Goal: Transaction & Acquisition: Purchase product/service

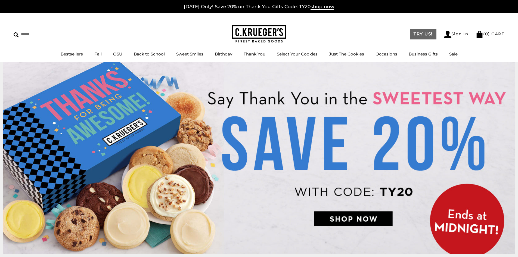
click at [426, 39] on link "TRY US!" at bounding box center [423, 34] width 27 height 11
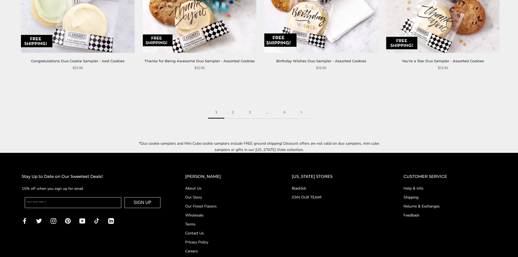
scroll to position [905, 0]
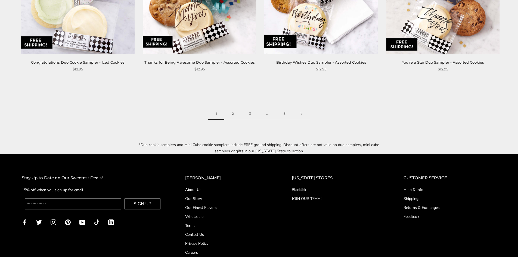
click at [207, 187] on link "About Us" at bounding box center [227, 190] width 85 height 6
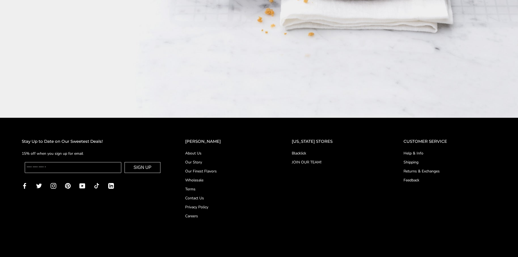
scroll to position [981, 0]
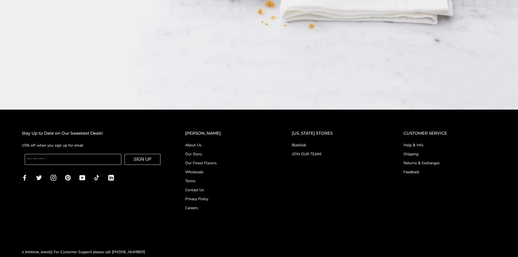
click at [208, 187] on link "Contact Us" at bounding box center [227, 190] width 85 height 6
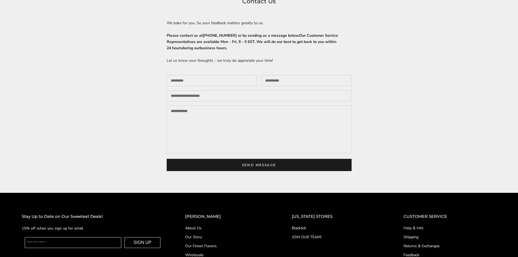
scroll to position [197, 0]
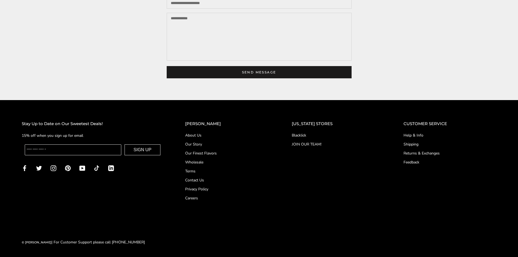
click at [407, 135] on link "Help & Info" at bounding box center [450, 135] width 93 height 6
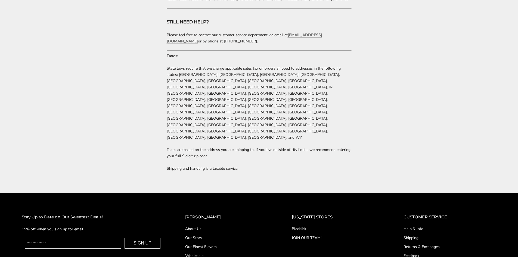
scroll to position [1134, 0]
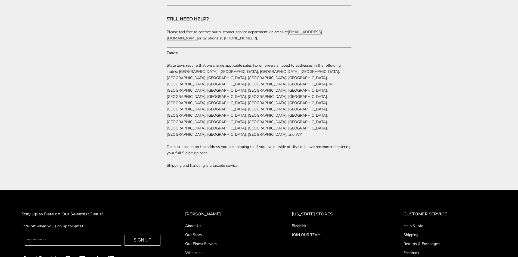
click at [208, 232] on link "Our Story" at bounding box center [227, 235] width 85 height 6
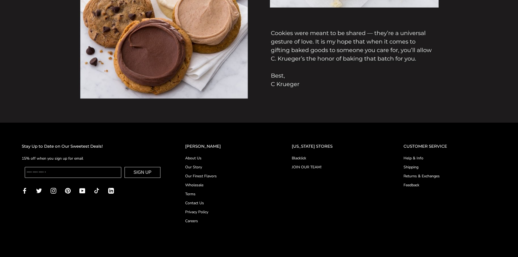
scroll to position [618, 0]
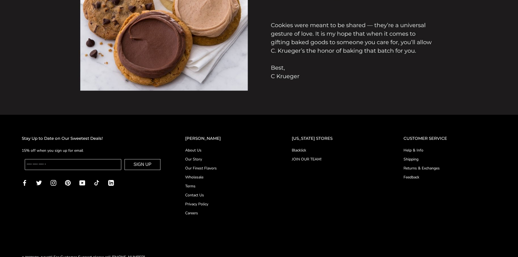
click at [222, 169] on link "Our Finest Flavors" at bounding box center [227, 168] width 85 height 6
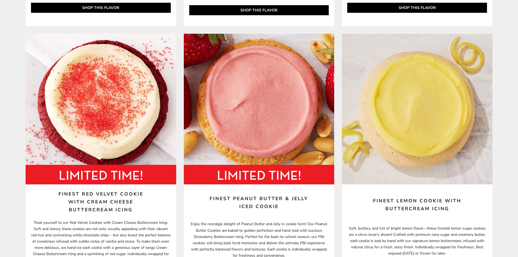
scroll to position [854, 0]
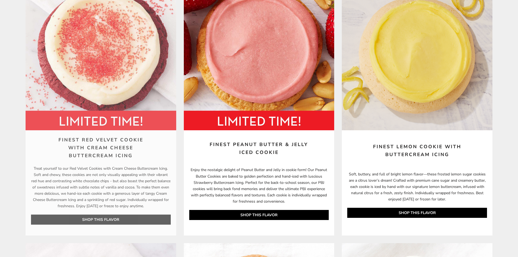
click at [135, 217] on link "SHOP THIS FLAVOR" at bounding box center [101, 220] width 140 height 10
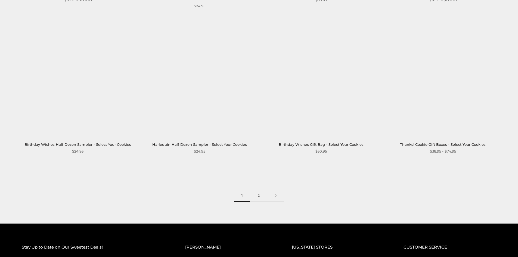
scroll to position [821, 0]
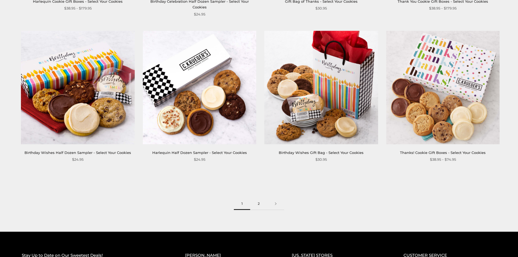
click at [261, 198] on link "2" at bounding box center [258, 204] width 17 height 12
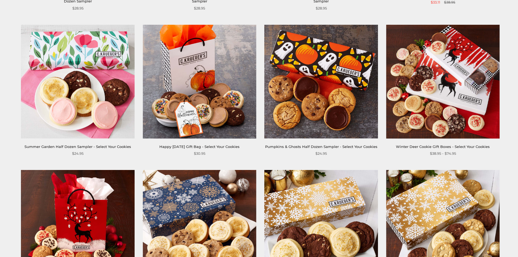
scroll to position [562, 0]
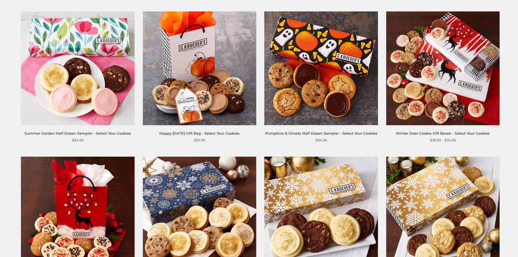
click at [201, 103] on img at bounding box center [199, 67] width 113 height 113
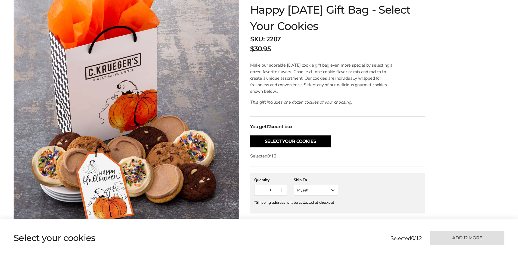
scroll to position [673, 0]
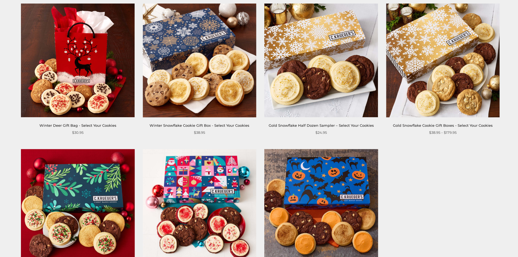
scroll to position [833, 0]
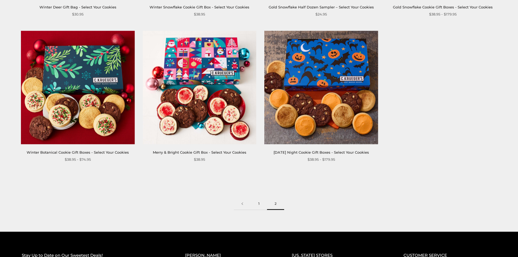
click at [258, 206] on link "1" at bounding box center [259, 204] width 16 height 12
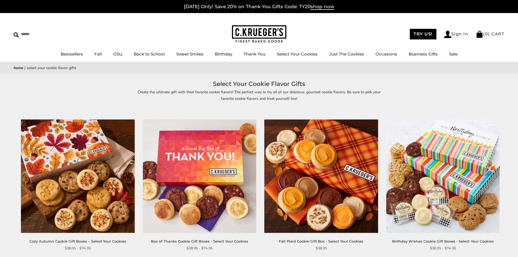
click at [95, 193] on img at bounding box center [77, 175] width 113 height 113
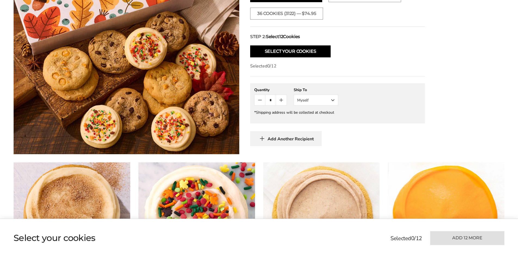
scroll to position [265, 0]
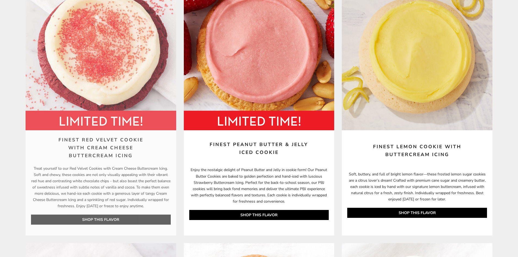
click at [131, 218] on link "SHOP THIS FLAVOR" at bounding box center [101, 220] width 140 height 10
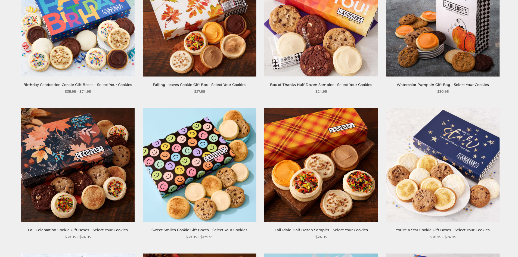
scroll to position [317, 0]
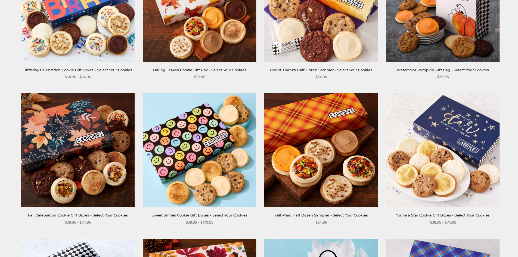
click at [73, 177] on img at bounding box center [77, 150] width 113 height 113
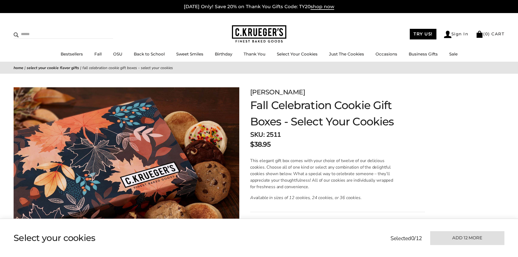
click at [23, 37] on input "Search" at bounding box center [46, 34] width 65 height 8
type input "**********"
click at [98, 30] on input "******" at bounding box center [105, 33] width 15 height 7
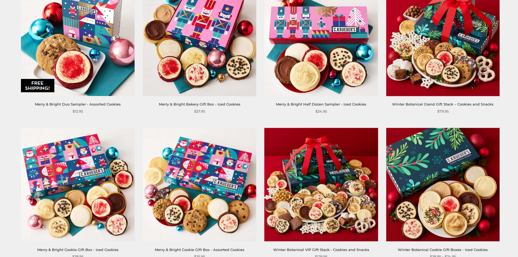
scroll to position [260, 0]
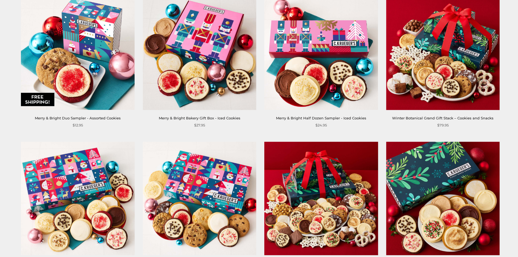
click at [213, 85] on img at bounding box center [199, 52] width 113 height 113
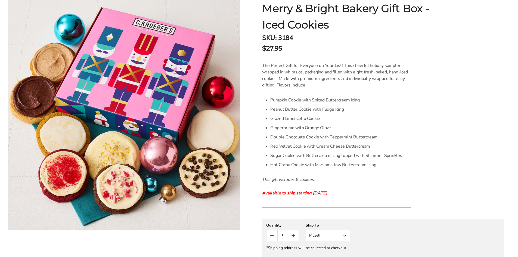
scroll to position [96, 0]
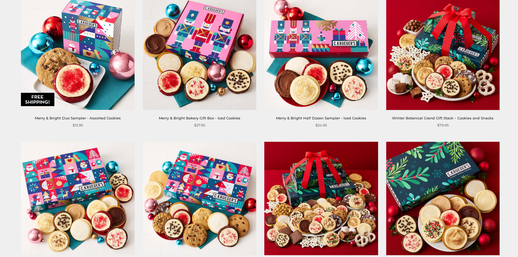
drag, startPoint x: 0, startPoint y: 0, endPoint x: 211, endPoint y: 72, distance: 223.2
click at [211, 72] on img at bounding box center [199, 52] width 113 height 113
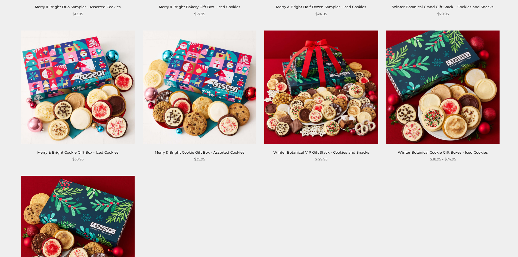
scroll to position [375, 0]
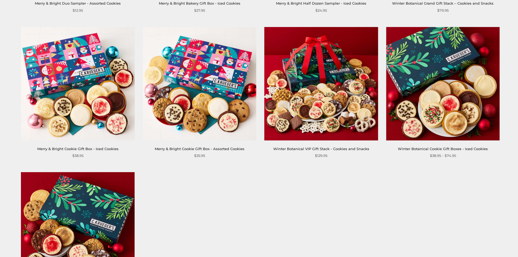
click at [233, 131] on img at bounding box center [199, 83] width 113 height 113
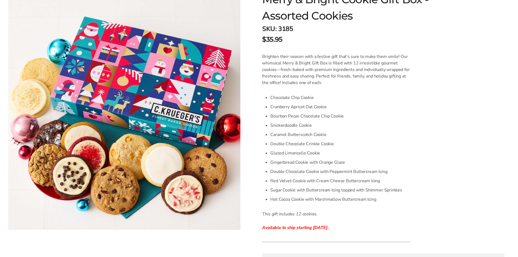
click at [511, 134] on html "Skip to content ****** Bestsellers Fall NEW! Cozy Autumn Fall Celebration Water…" at bounding box center [259, 228] width 518 height 664
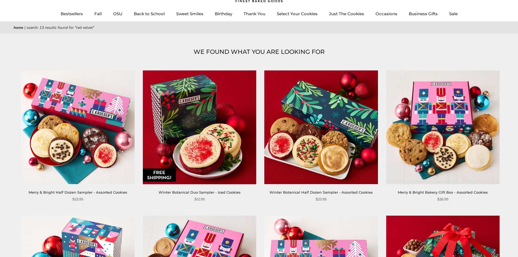
scroll to position [39, 0]
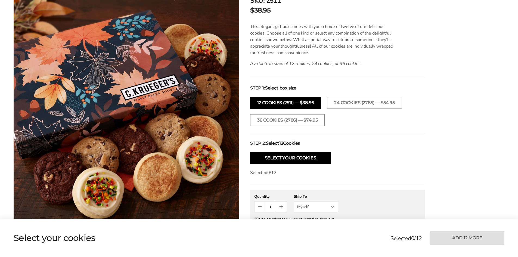
scroll to position [167, 0]
